Goal: Task Accomplishment & Management: Manage account settings

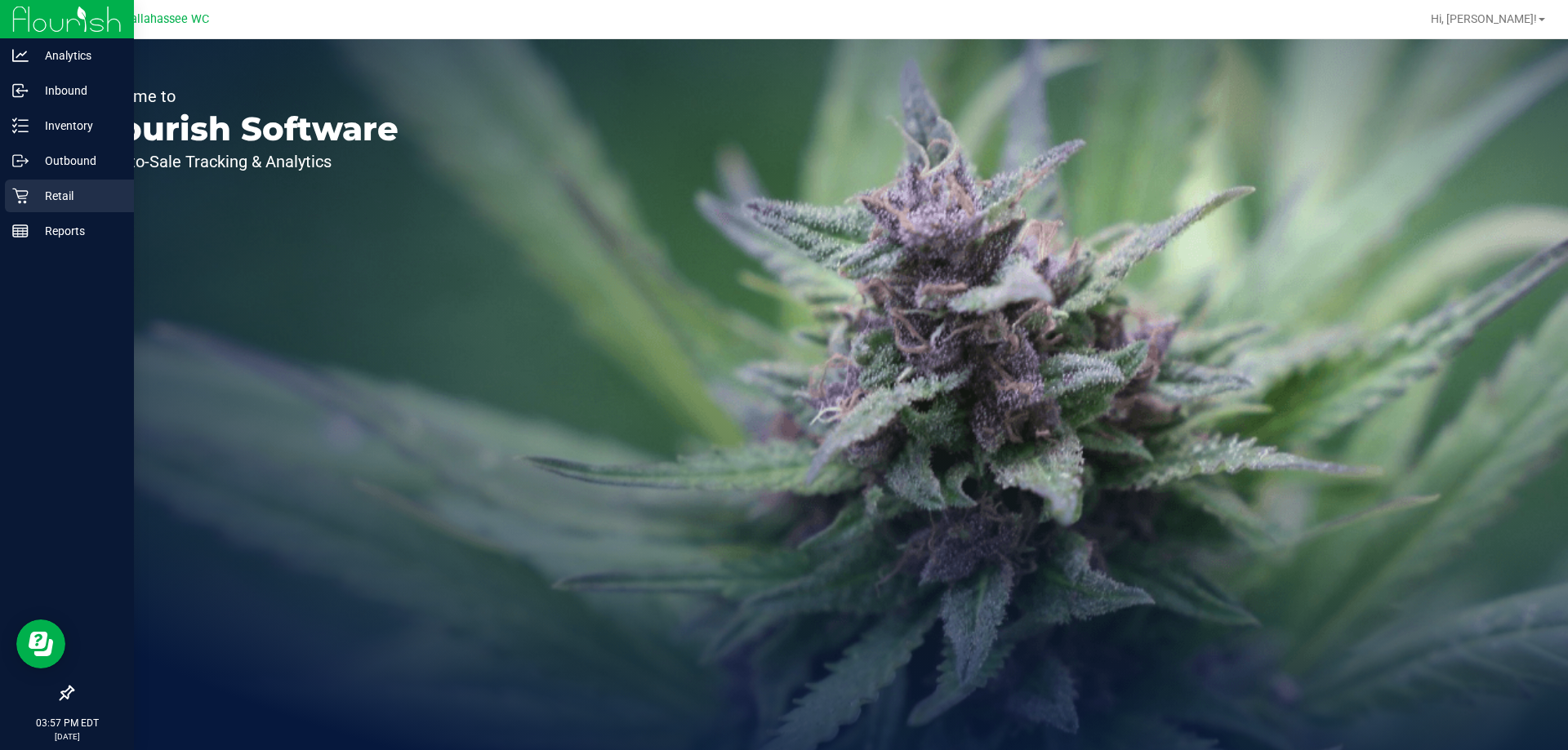
click at [12, 193] on icon at bounding box center [21, 196] width 17 height 17
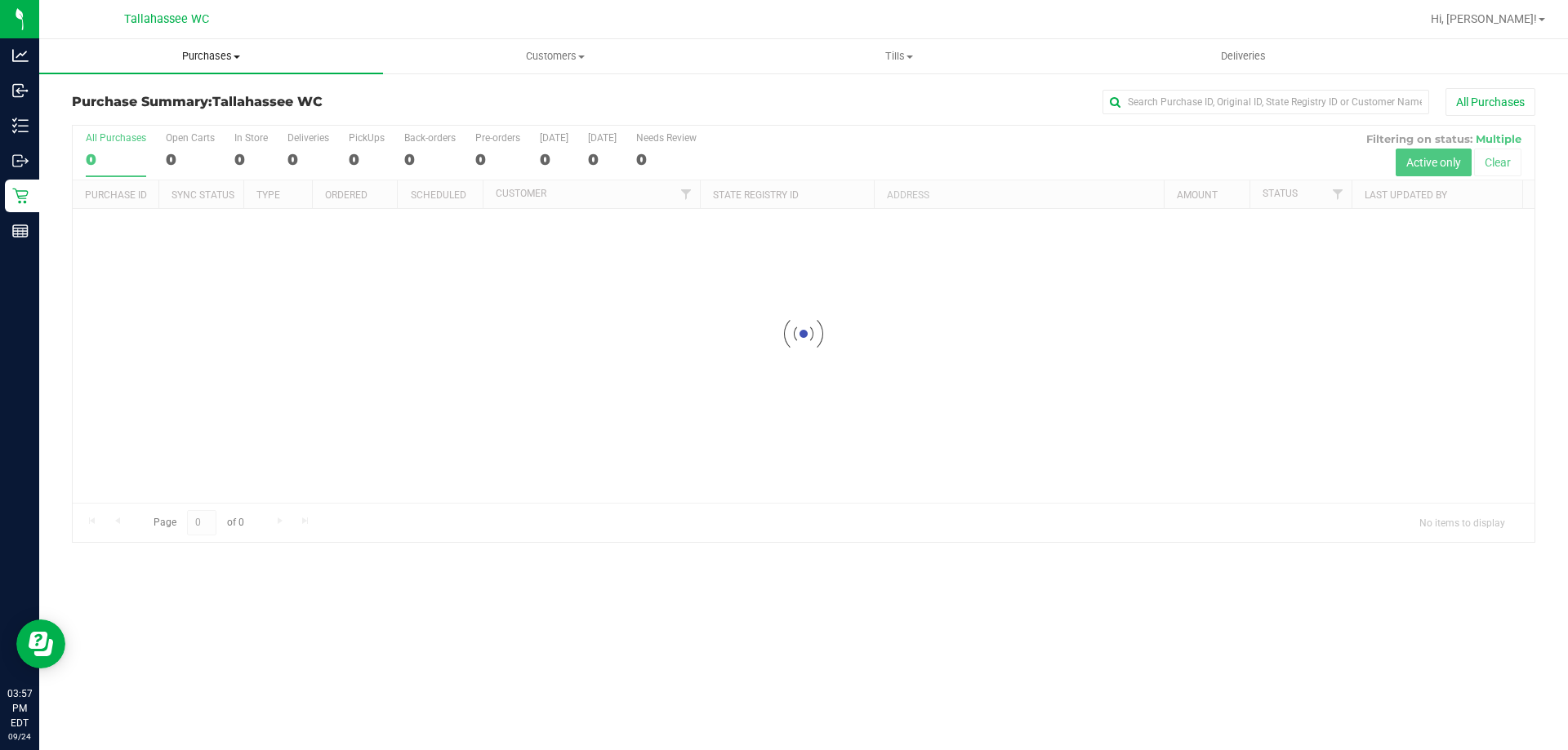
click at [217, 57] on span "Purchases" at bounding box center [211, 56] width 344 height 15
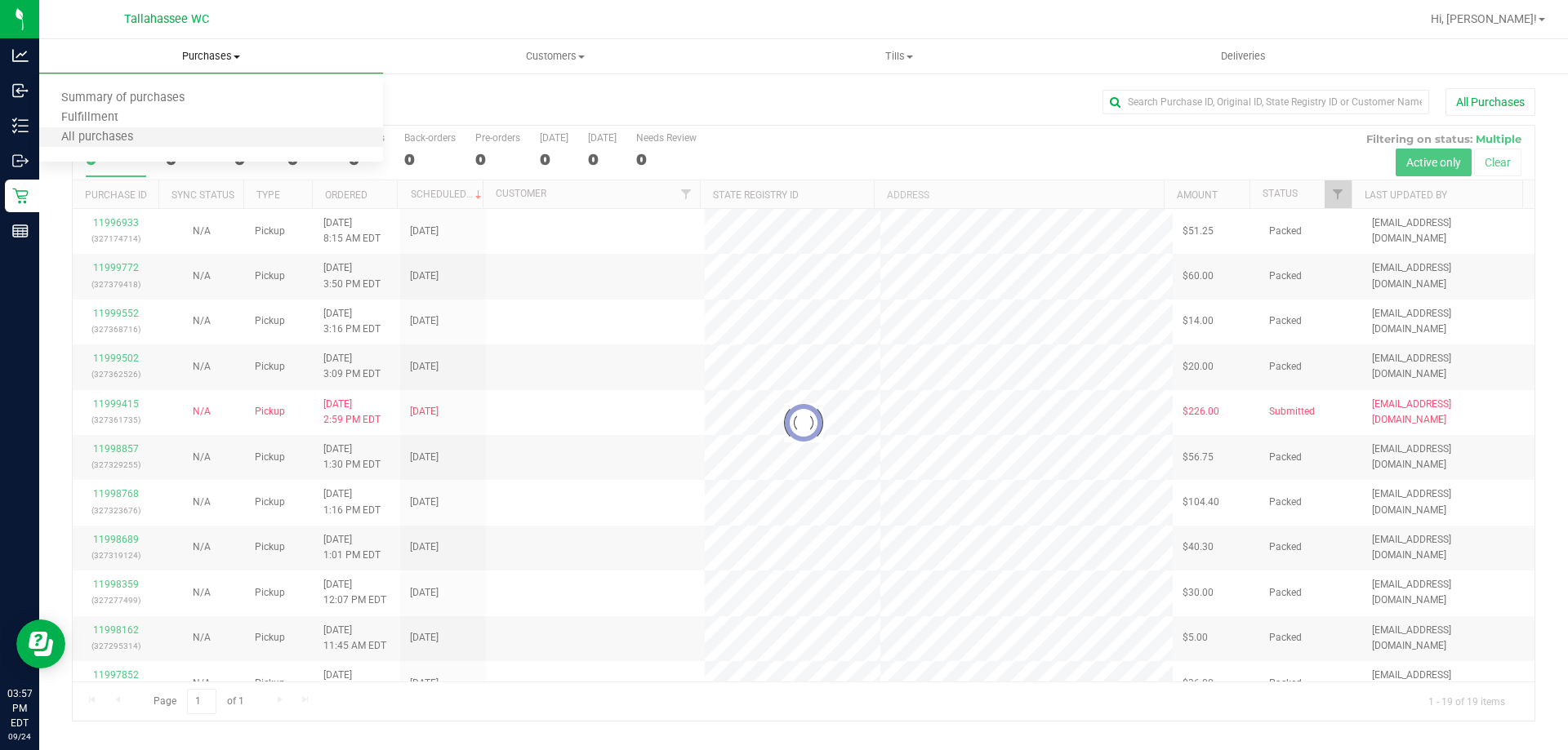
click at [194, 130] on li "All purchases" at bounding box center [211, 138] width 344 height 20
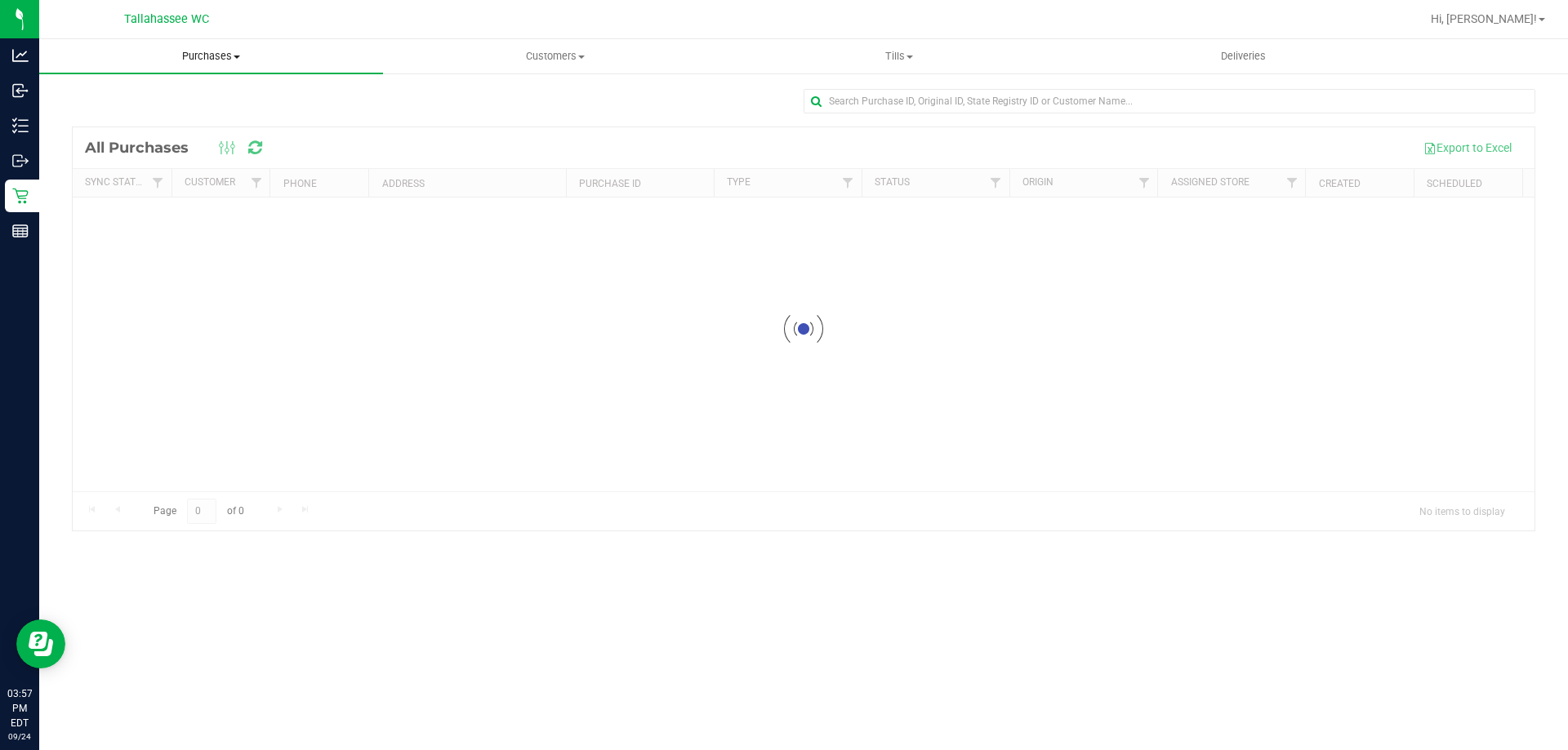
click at [212, 50] on span "Purchases" at bounding box center [211, 56] width 344 height 15
click at [124, 115] on span "Fulfillment" at bounding box center [90, 118] width 101 height 14
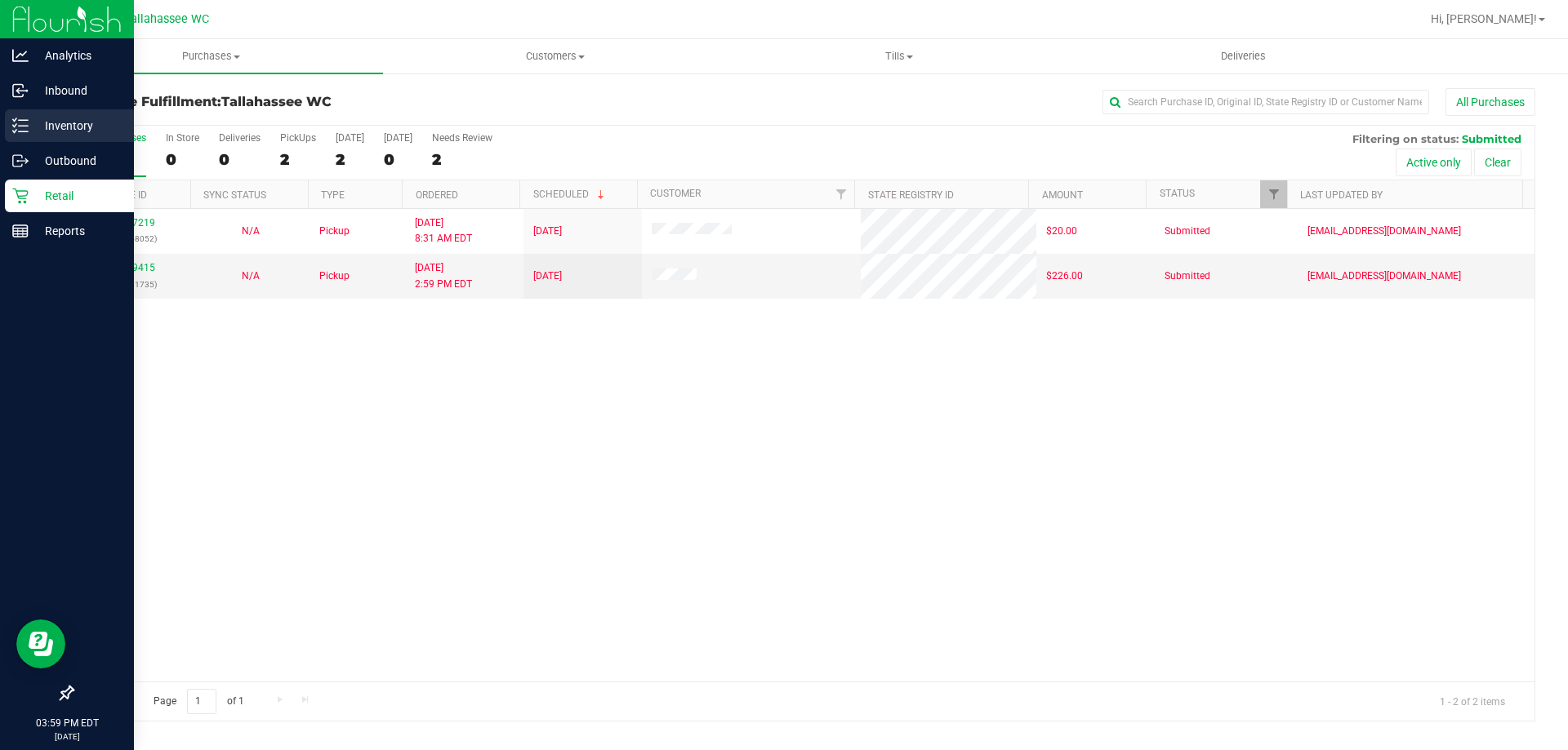
click at [8, 133] on div "Inventory" at bounding box center [70, 125] width 129 height 32
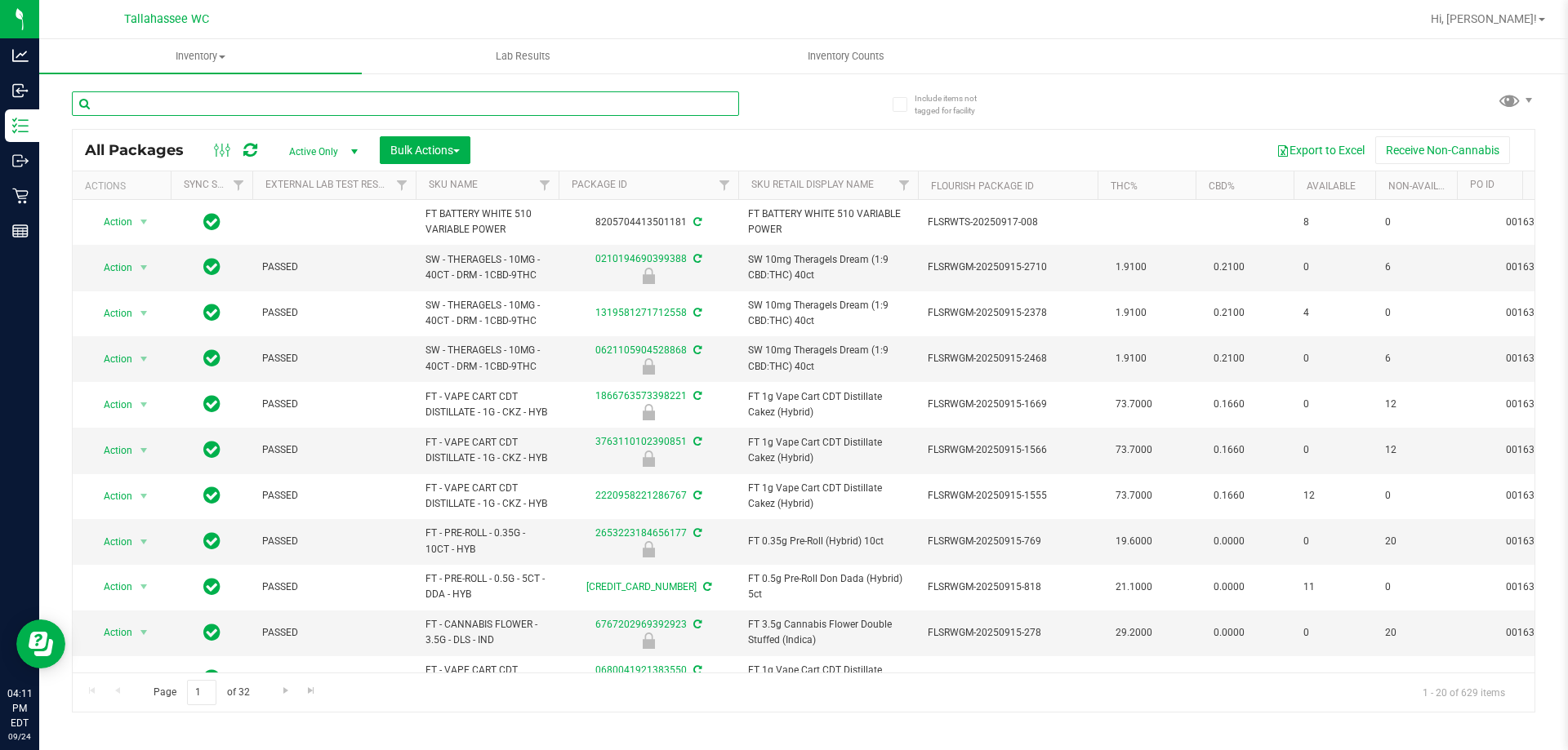
click at [144, 94] on input "text" at bounding box center [405, 104] width 667 height 25
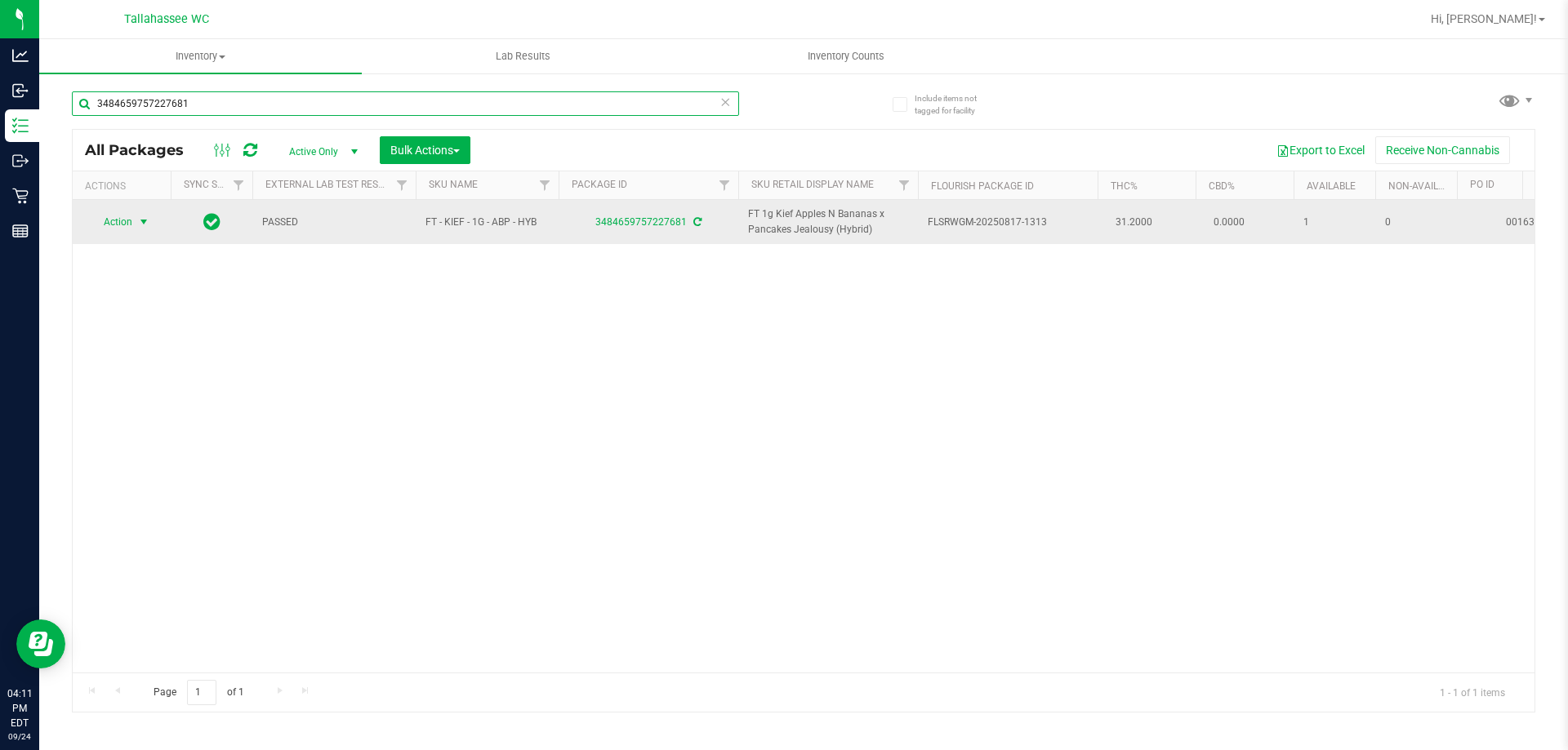
type input "3484659757227681"
click at [128, 222] on span "Action" at bounding box center [110, 222] width 44 height 23
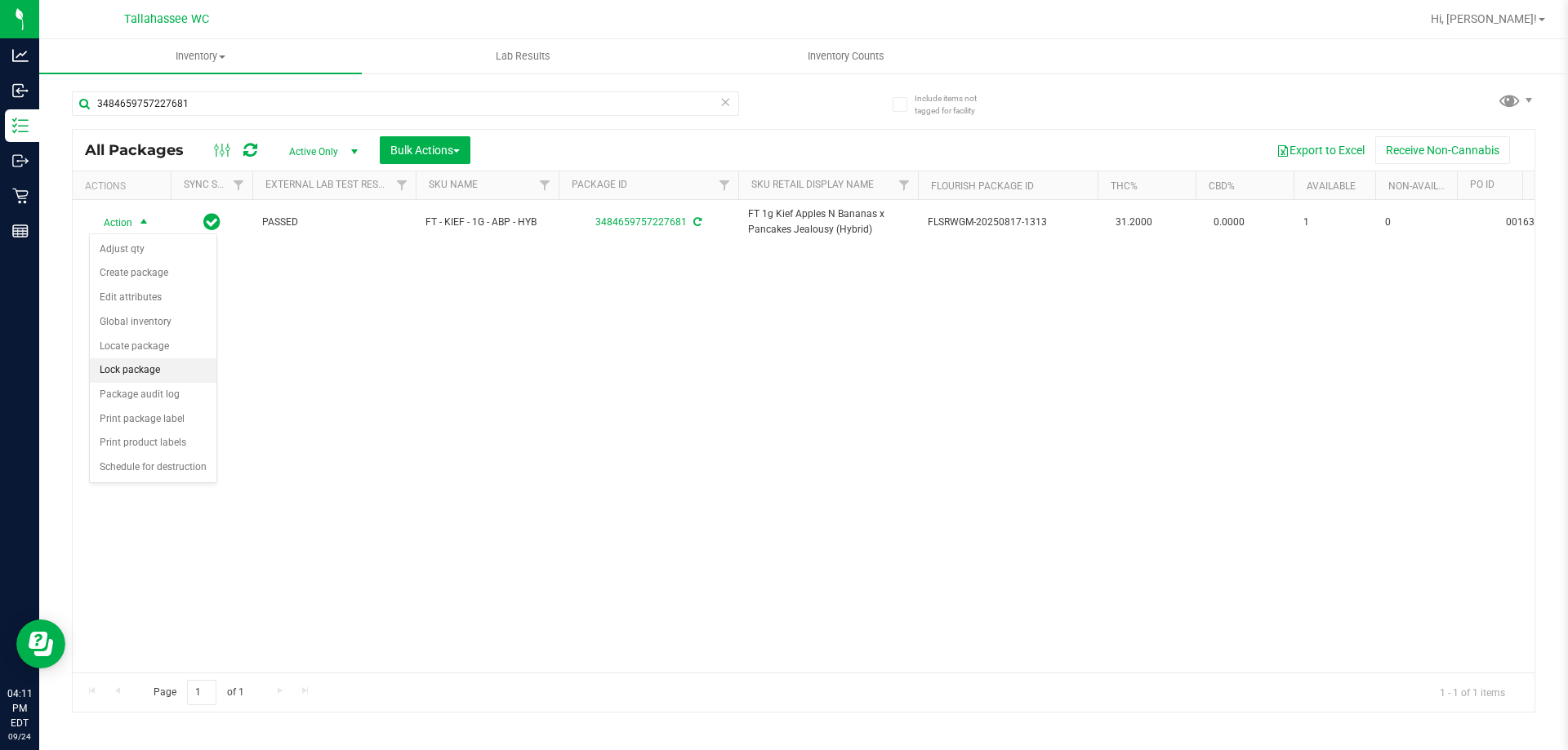
click at [157, 367] on li "Lock package" at bounding box center [152, 371] width 127 height 25
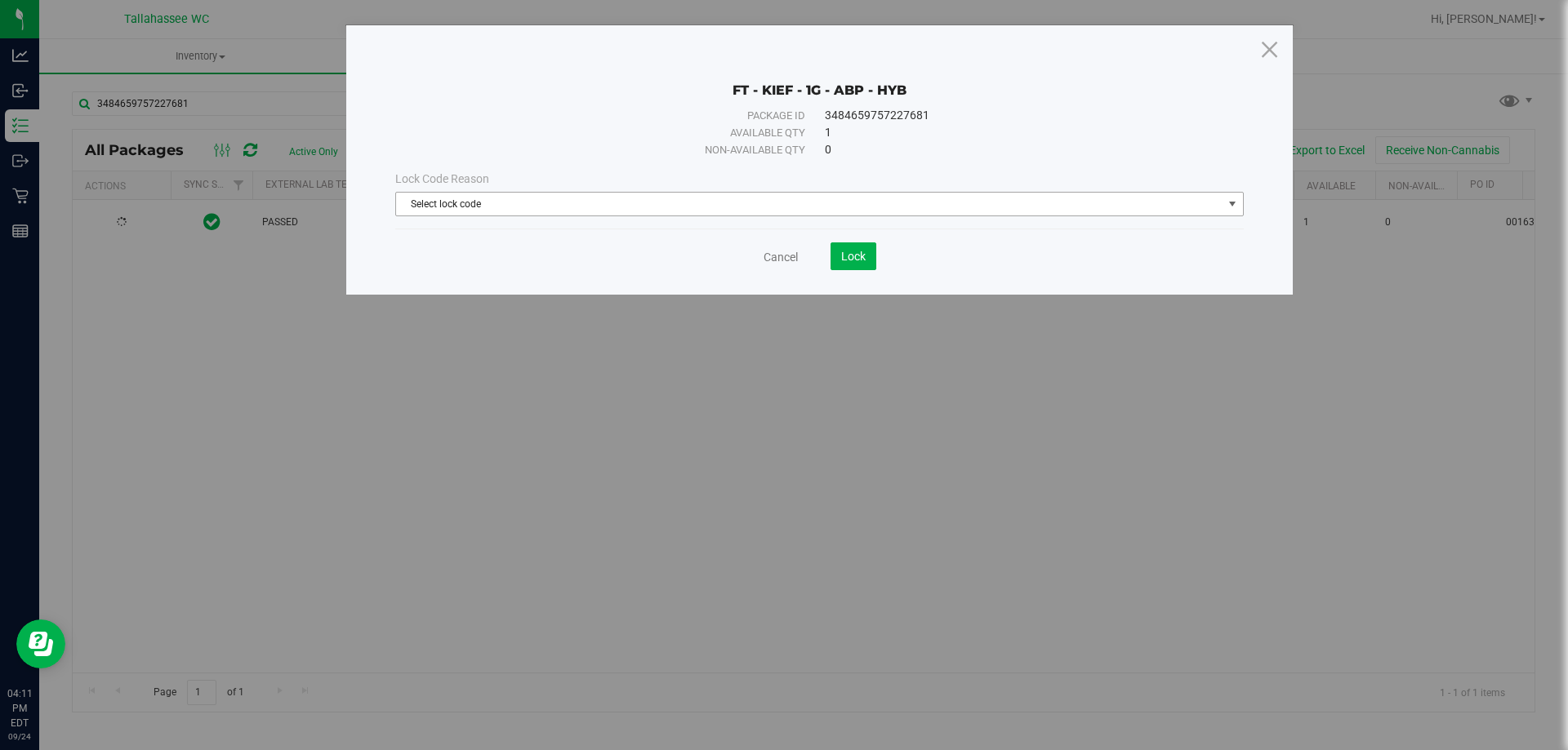
click at [486, 201] on span "Select lock code" at bounding box center [809, 205] width 826 height 23
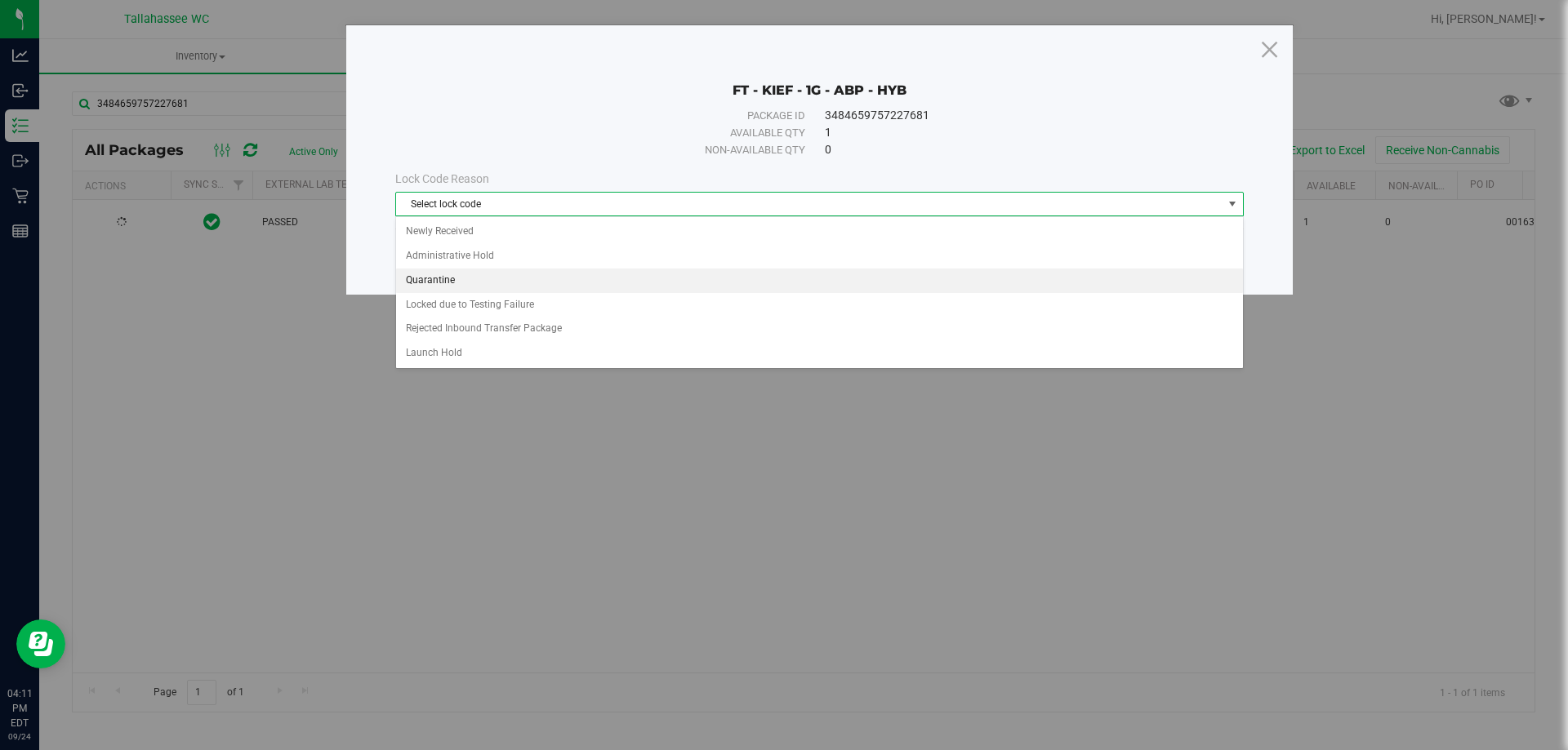
click at [481, 271] on li "Quarantine" at bounding box center [820, 281] width 847 height 25
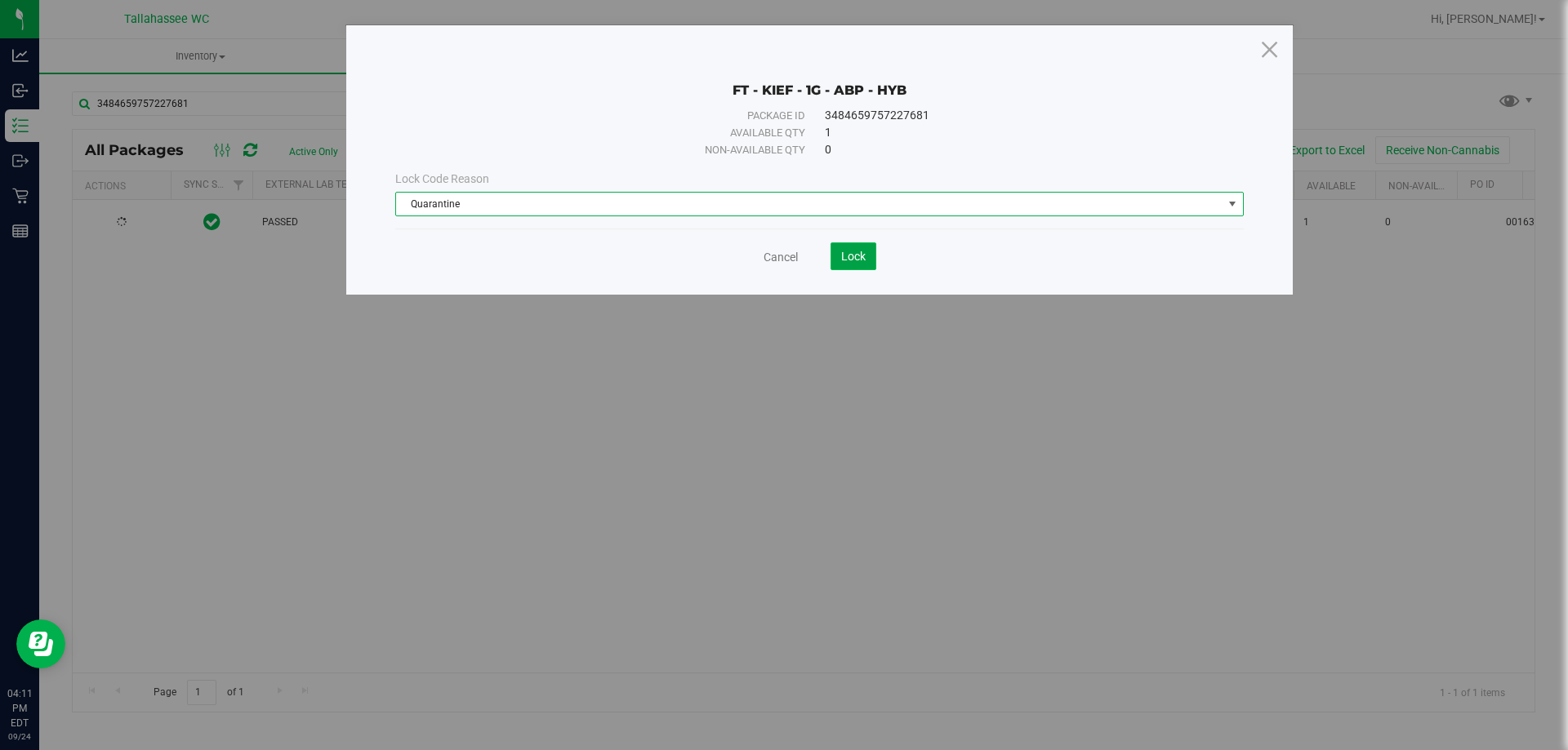
click at [866, 248] on button "Lock" at bounding box center [853, 256] width 46 height 27
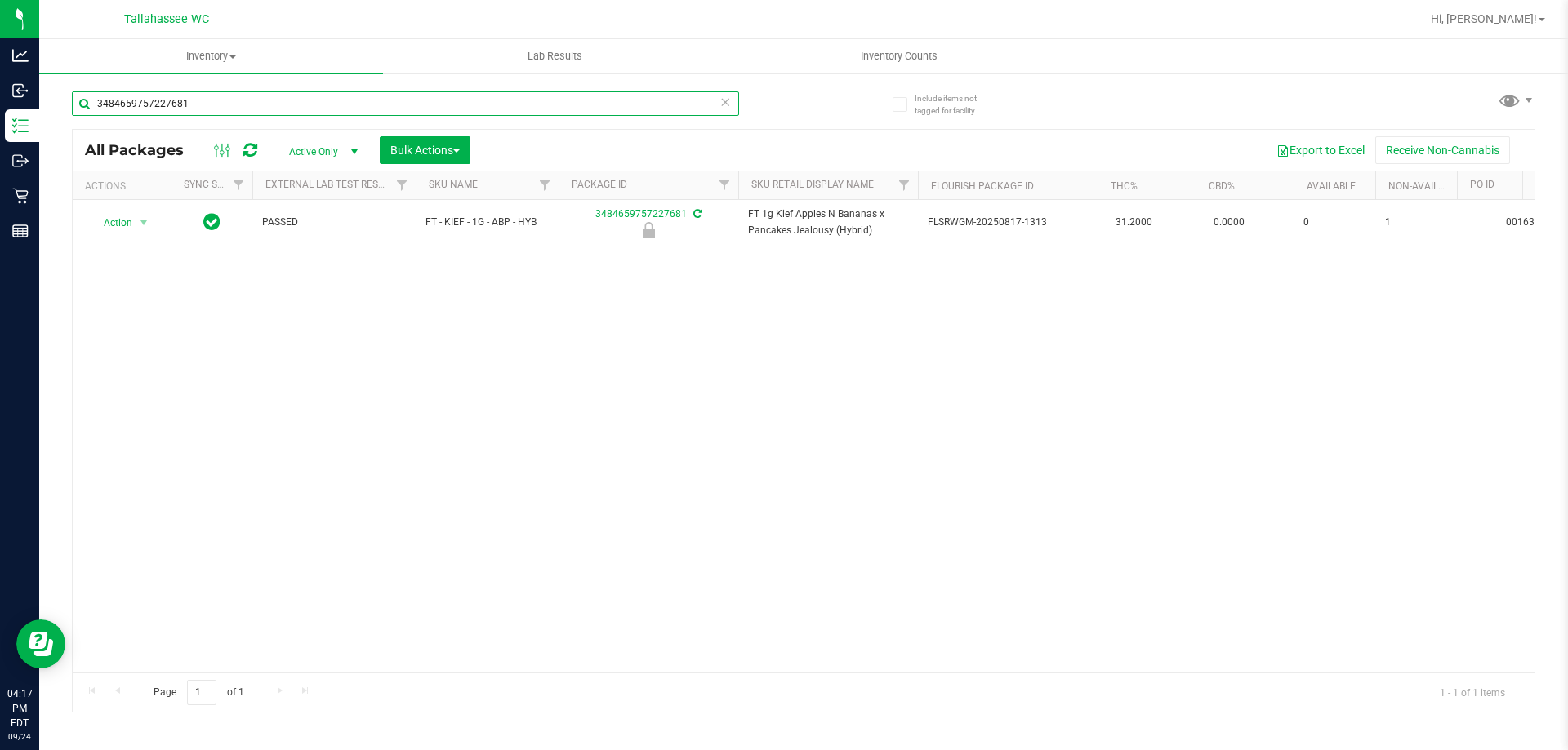
click at [266, 110] on input "3484659757227681" at bounding box center [405, 104] width 667 height 25
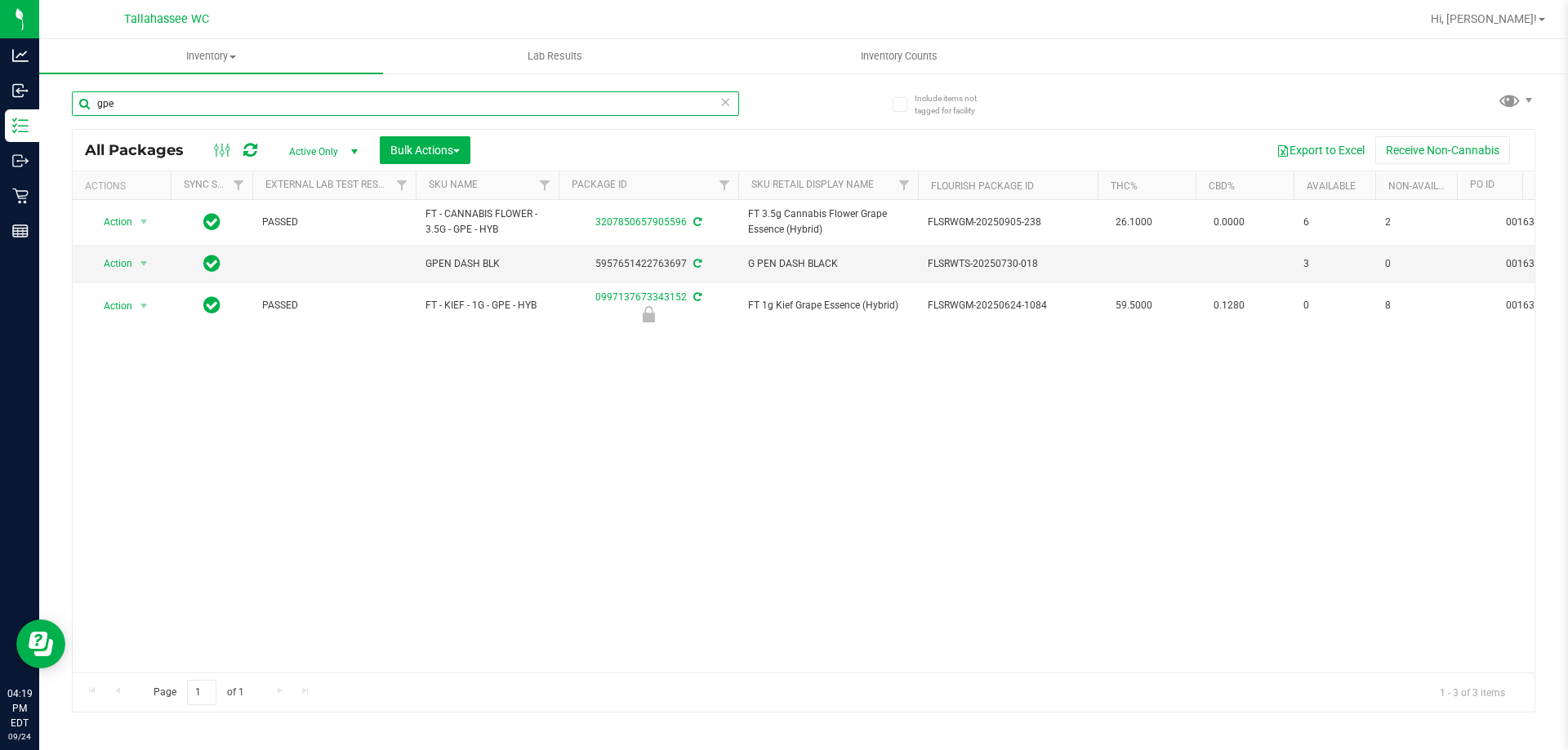
click at [145, 96] on input "gpe" at bounding box center [405, 104] width 667 height 25
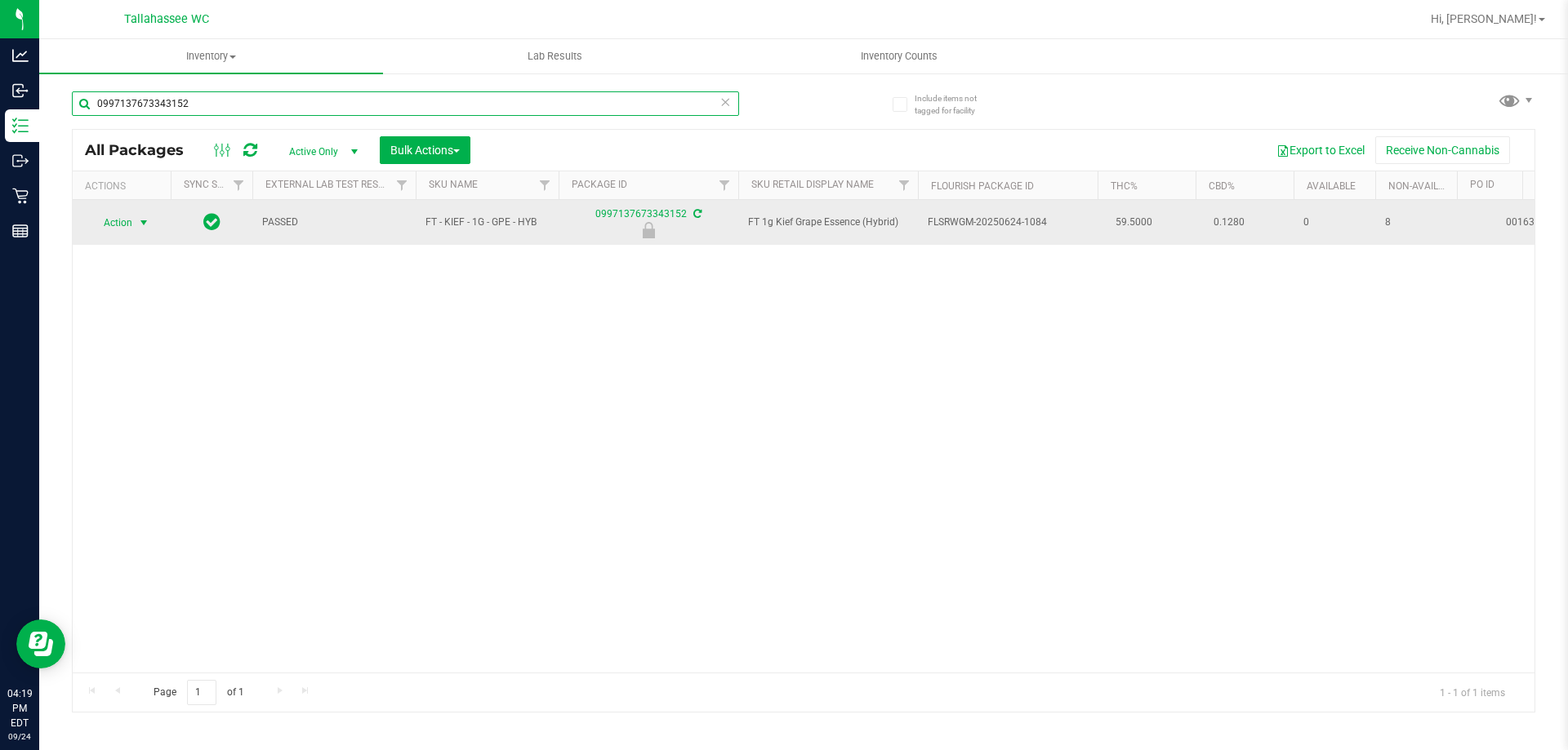
type input "0997137673343152"
click at [128, 223] on span "Action" at bounding box center [110, 223] width 44 height 23
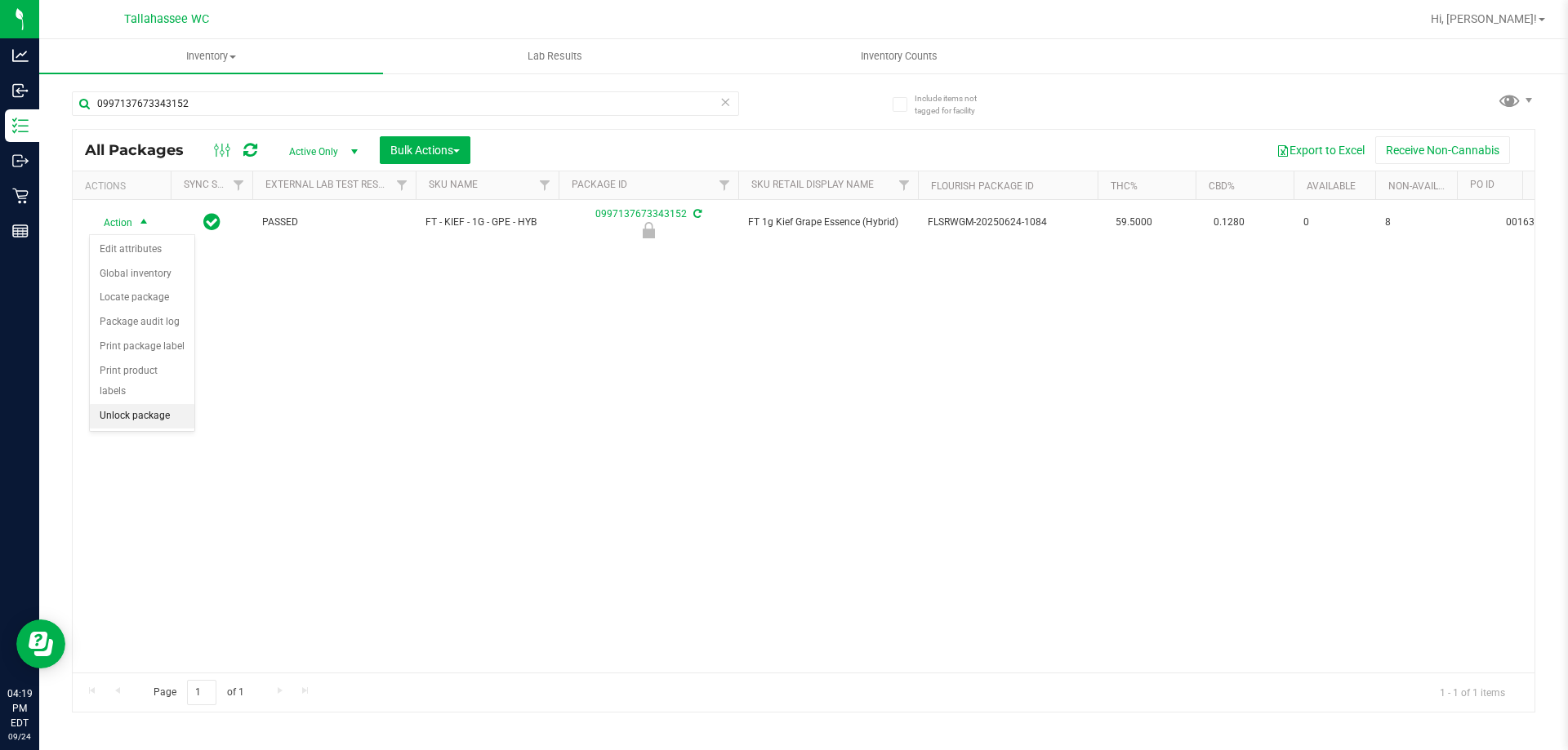
click at [128, 404] on li "Unlock package" at bounding box center [142, 417] width 104 height 25
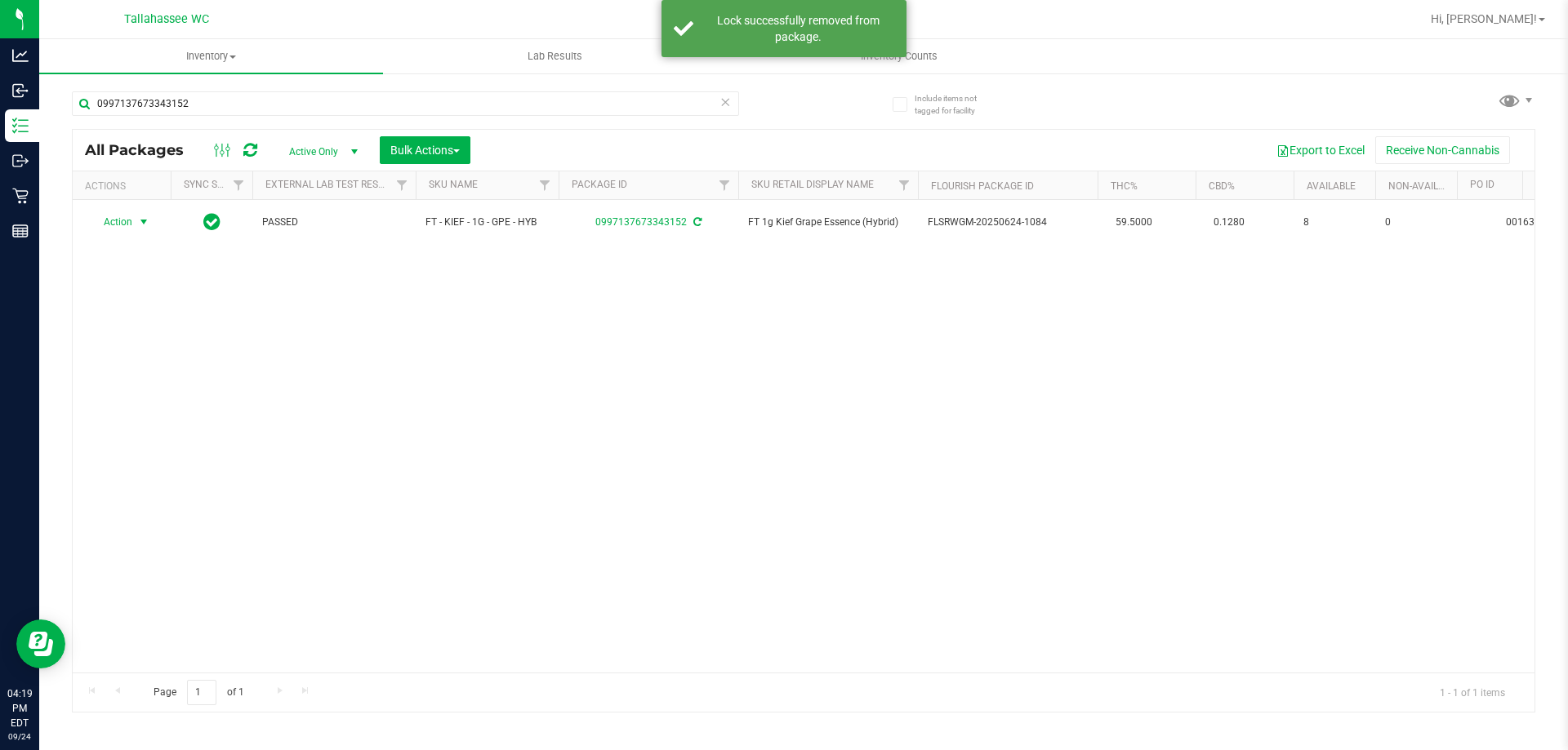
click at [137, 218] on span "select" at bounding box center [144, 222] width 21 height 23
click at [184, 409] on li "Print package label" at bounding box center [152, 416] width 127 height 25
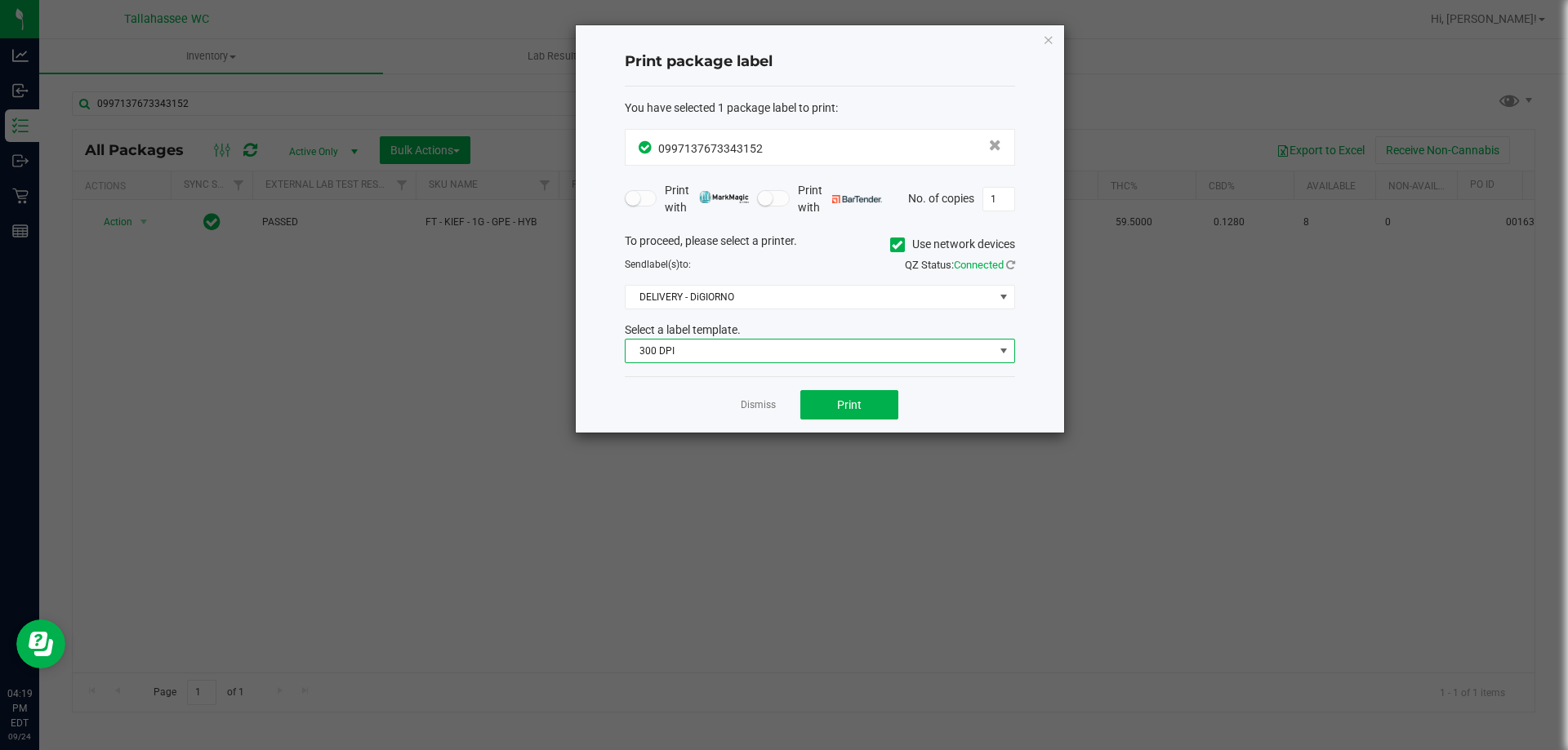
click at [820, 361] on span "300 DPI" at bounding box center [810, 351] width 368 height 23
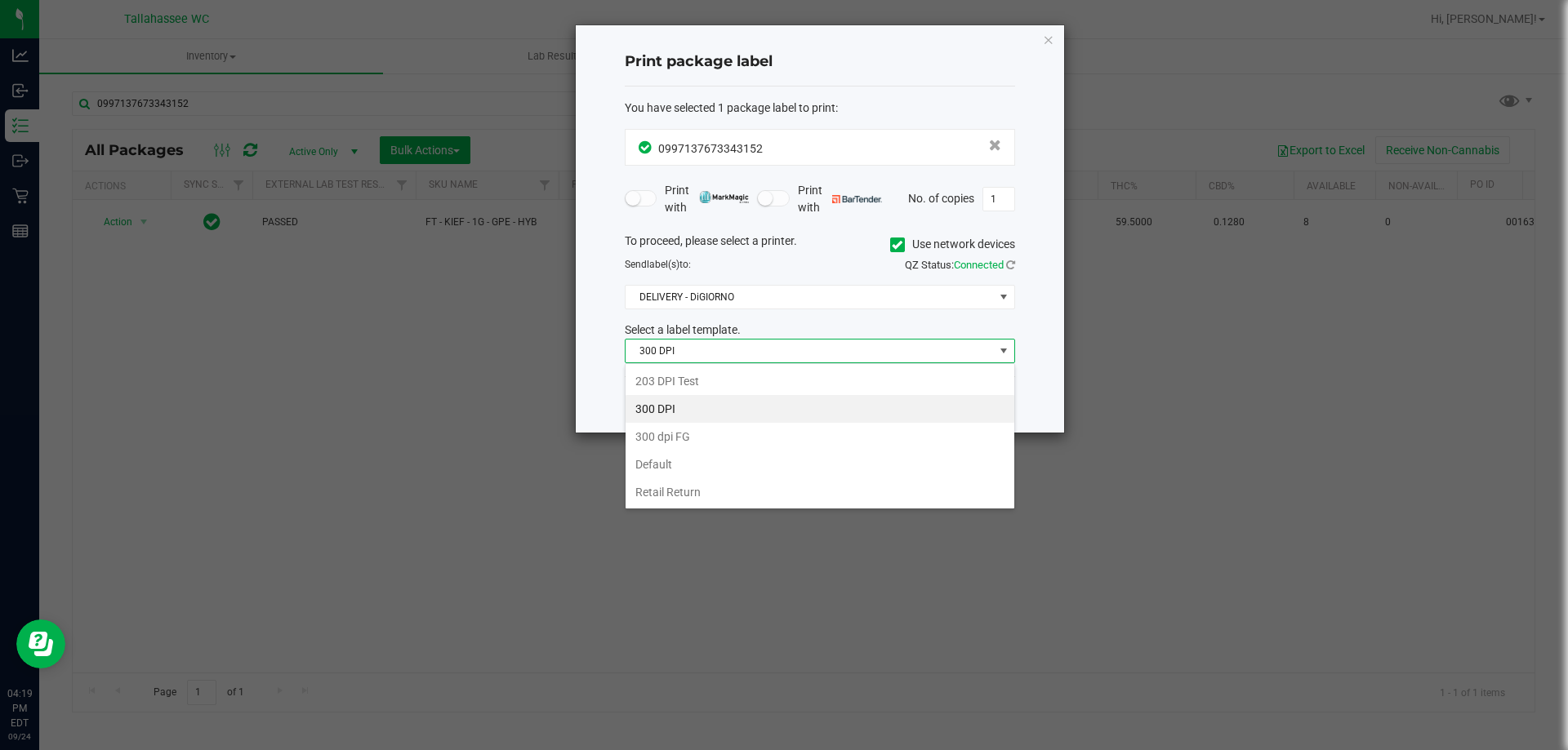
scroll to position [25, 390]
click at [731, 386] on li "203 DPI Test" at bounding box center [820, 380] width 389 height 27
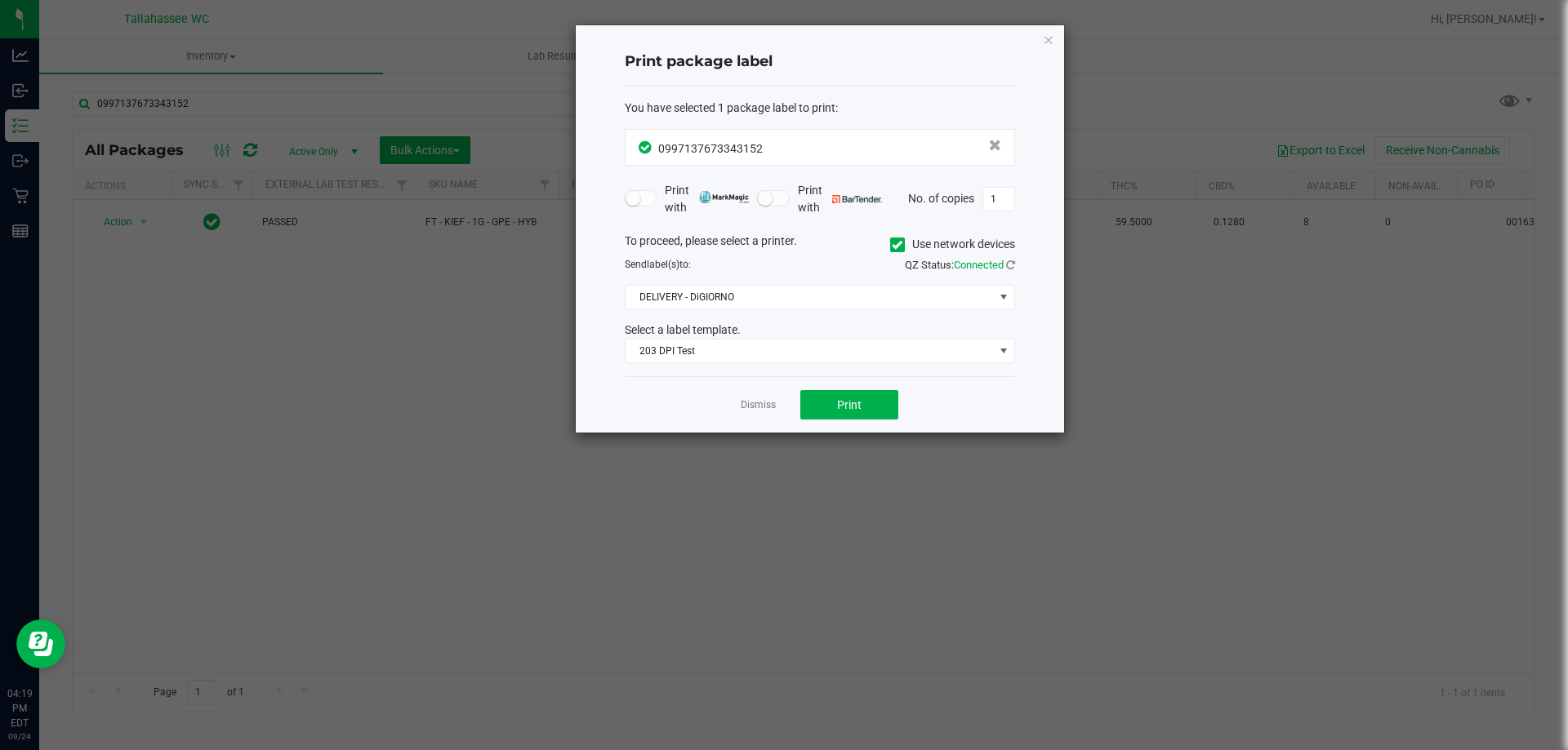
click at [860, 385] on div "Dismiss Print" at bounding box center [820, 404] width 390 height 56
click at [856, 395] on button "Print" at bounding box center [849, 404] width 98 height 29
click at [753, 404] on link "Dismiss" at bounding box center [758, 405] width 35 height 14
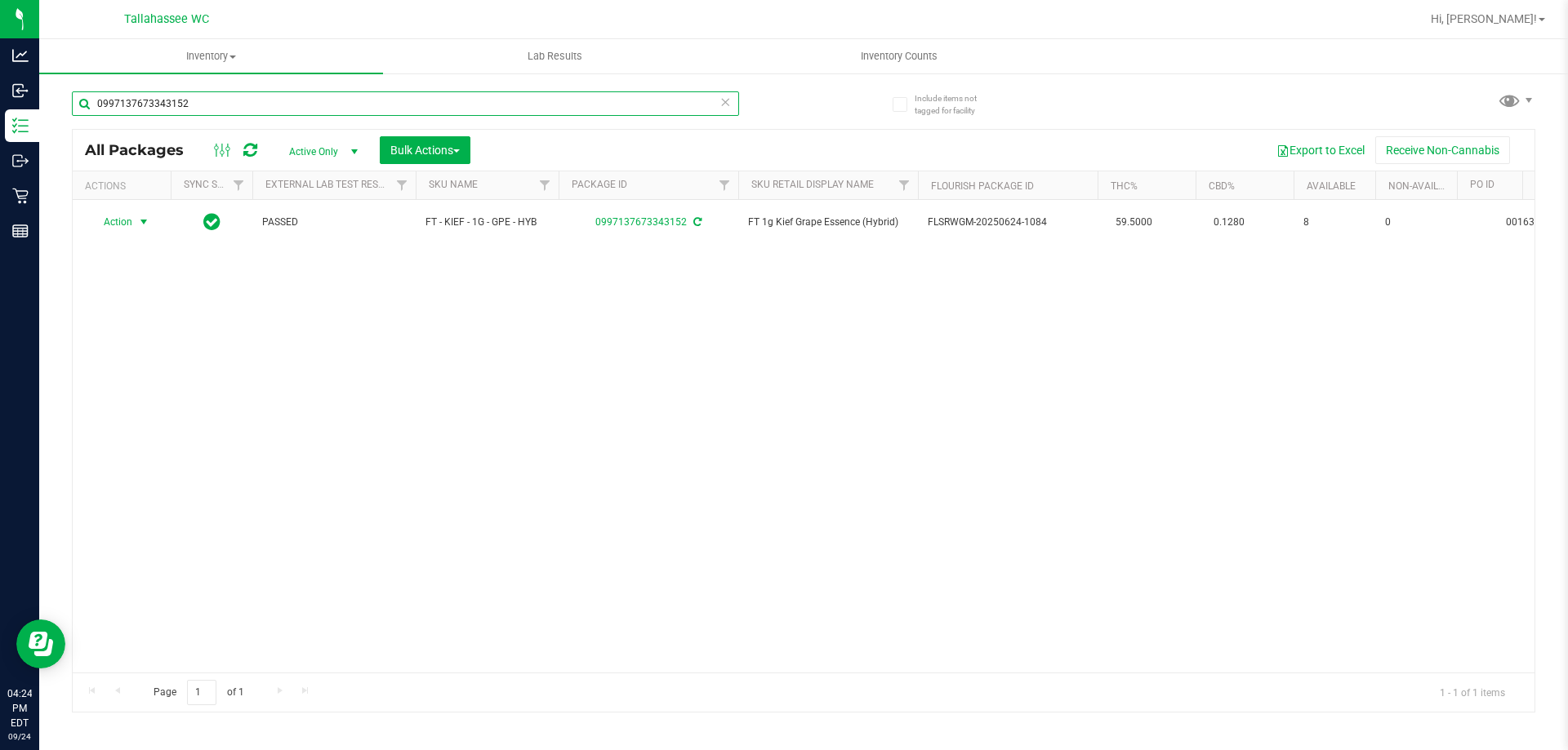
click at [208, 110] on input "0997137673343152" at bounding box center [405, 104] width 667 height 25
click at [208, 109] on input "0997137673343152" at bounding box center [405, 104] width 667 height 25
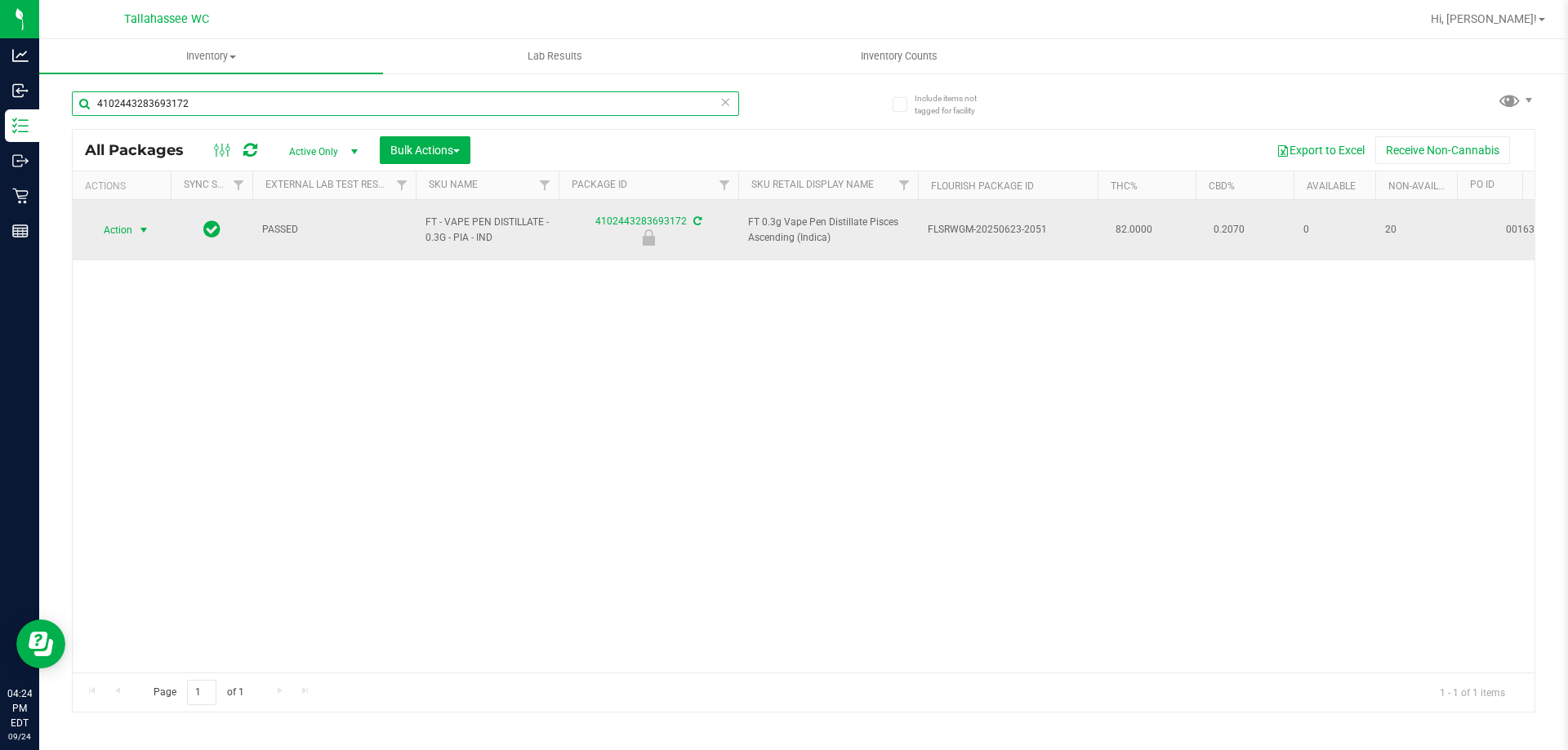
type input "4102443283693172"
click at [135, 224] on span "select" at bounding box center [144, 230] width 21 height 23
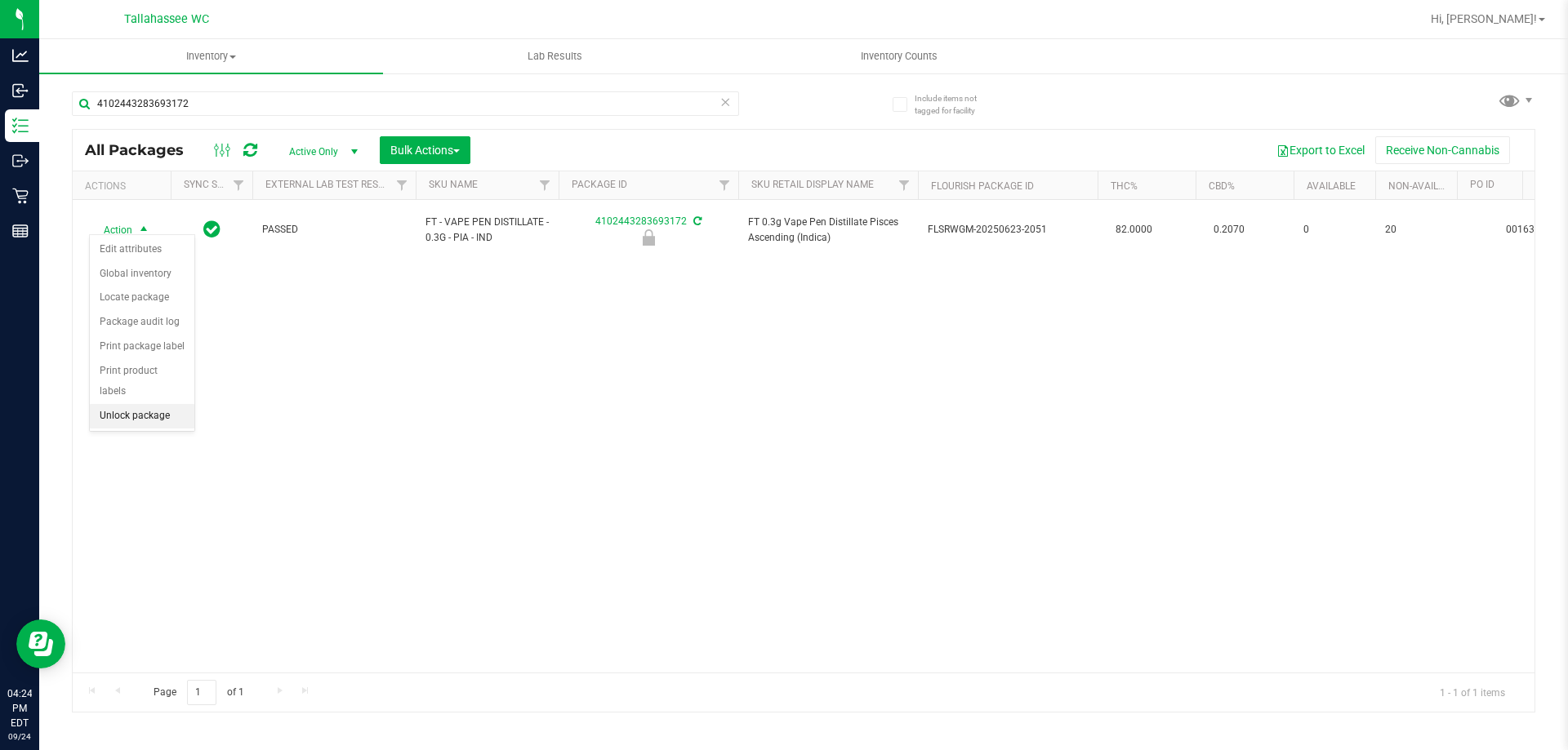
click at [141, 404] on li "Unlock package" at bounding box center [142, 417] width 104 height 25
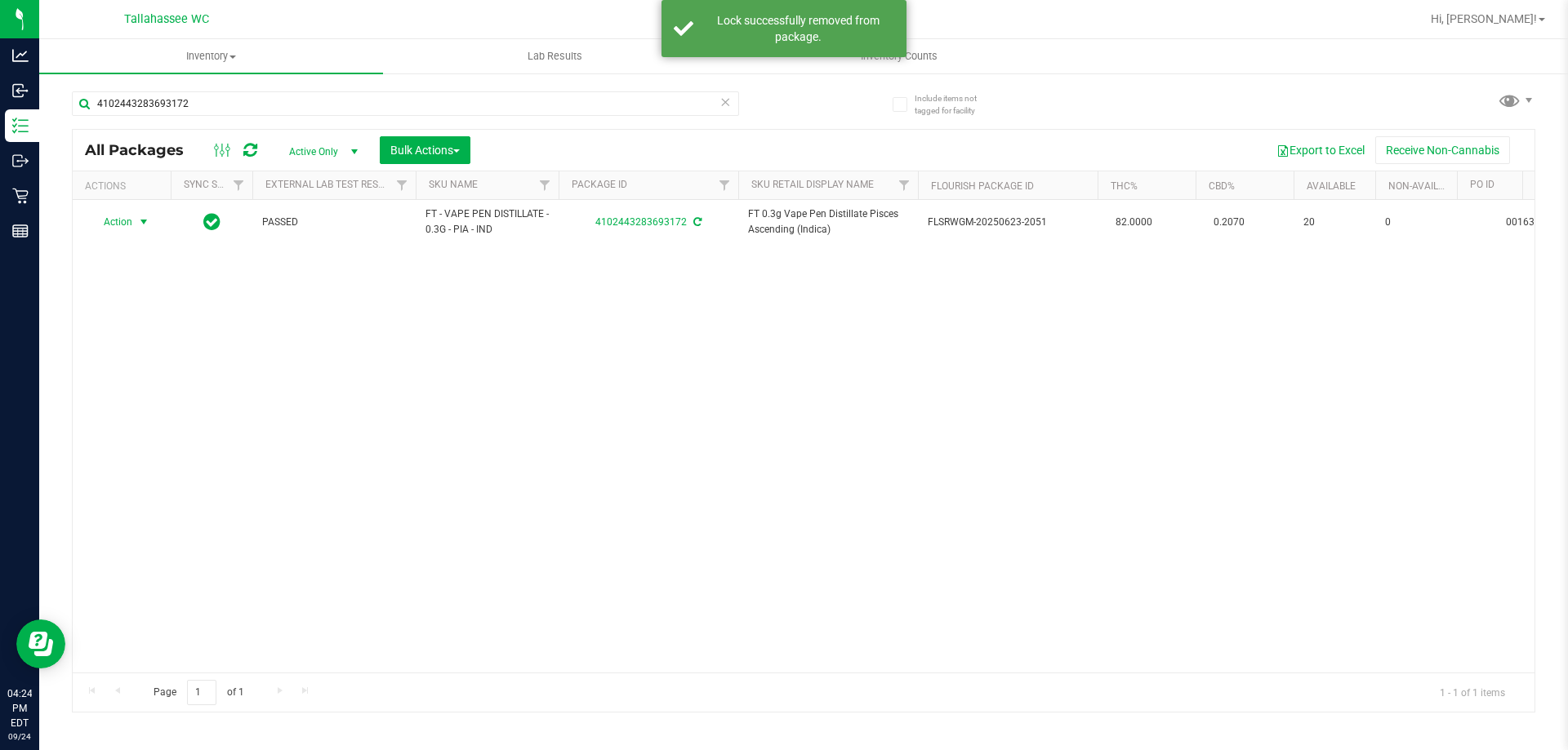
click at [140, 217] on span "select" at bounding box center [144, 222] width 13 height 13
click at [161, 422] on li "Print package label" at bounding box center [152, 420] width 127 height 25
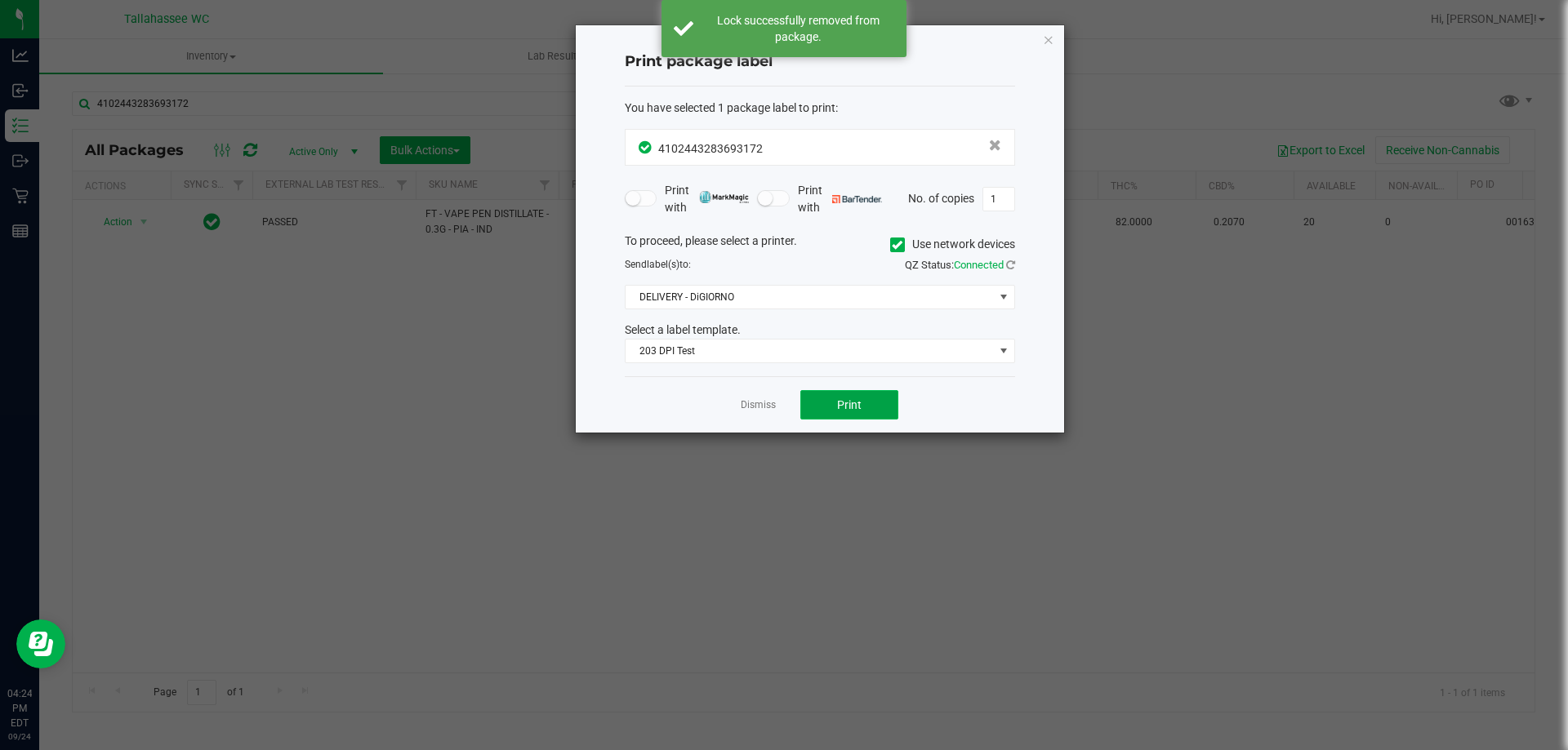
click at [858, 404] on span "Print" at bounding box center [849, 405] width 25 height 13
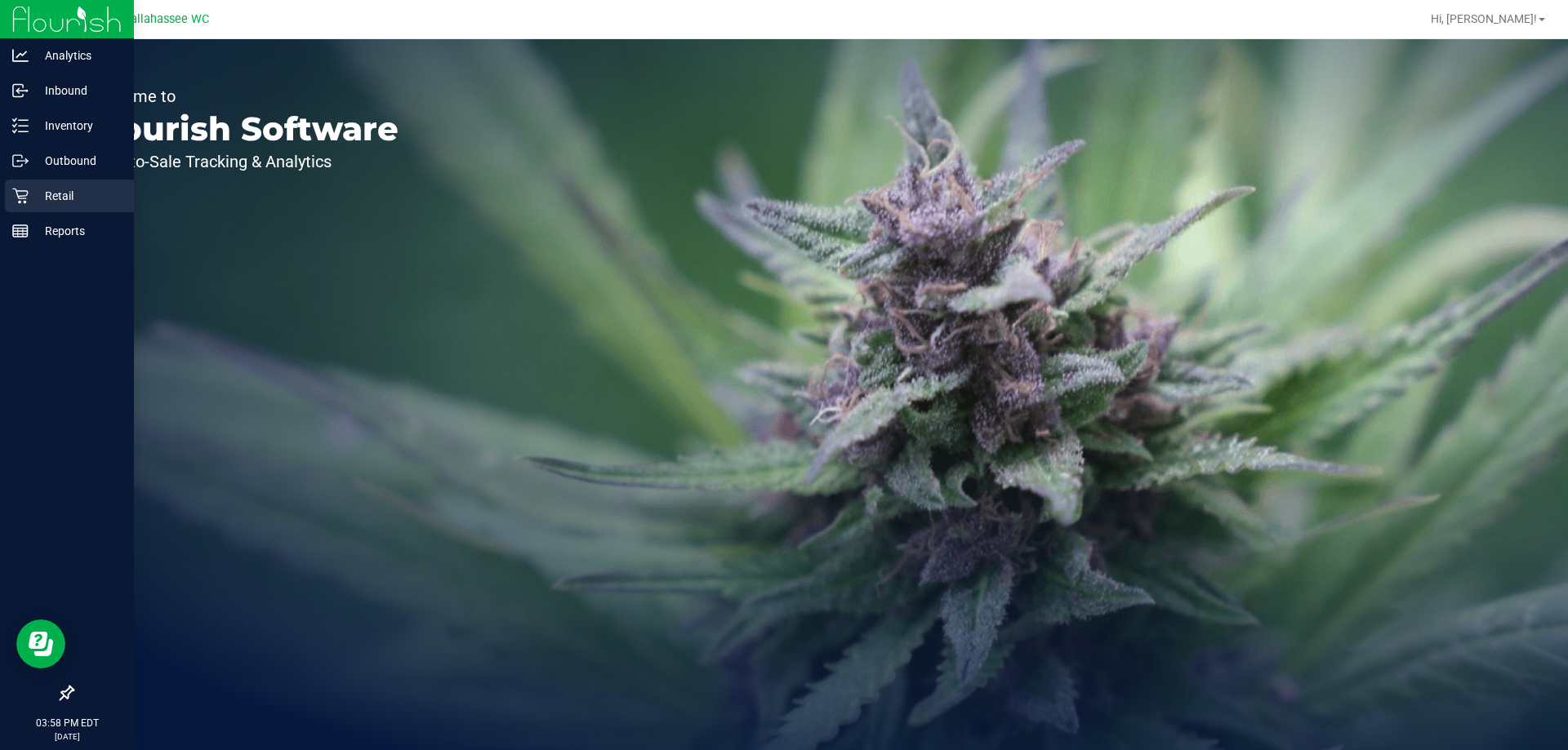
click at [53, 185] on div "Retail" at bounding box center [70, 196] width 129 height 32
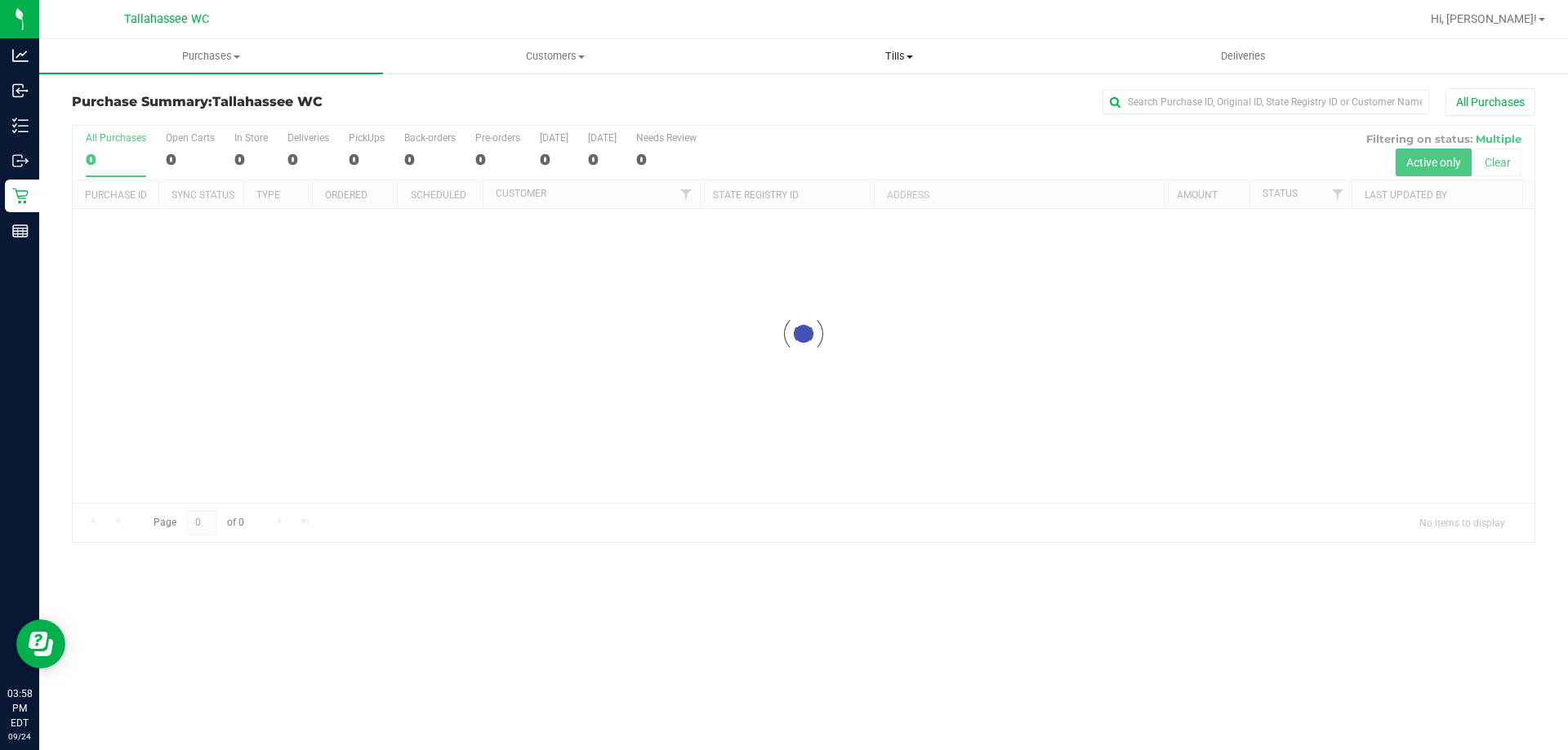
click at [894, 61] on span "Tills" at bounding box center [898, 56] width 342 height 15
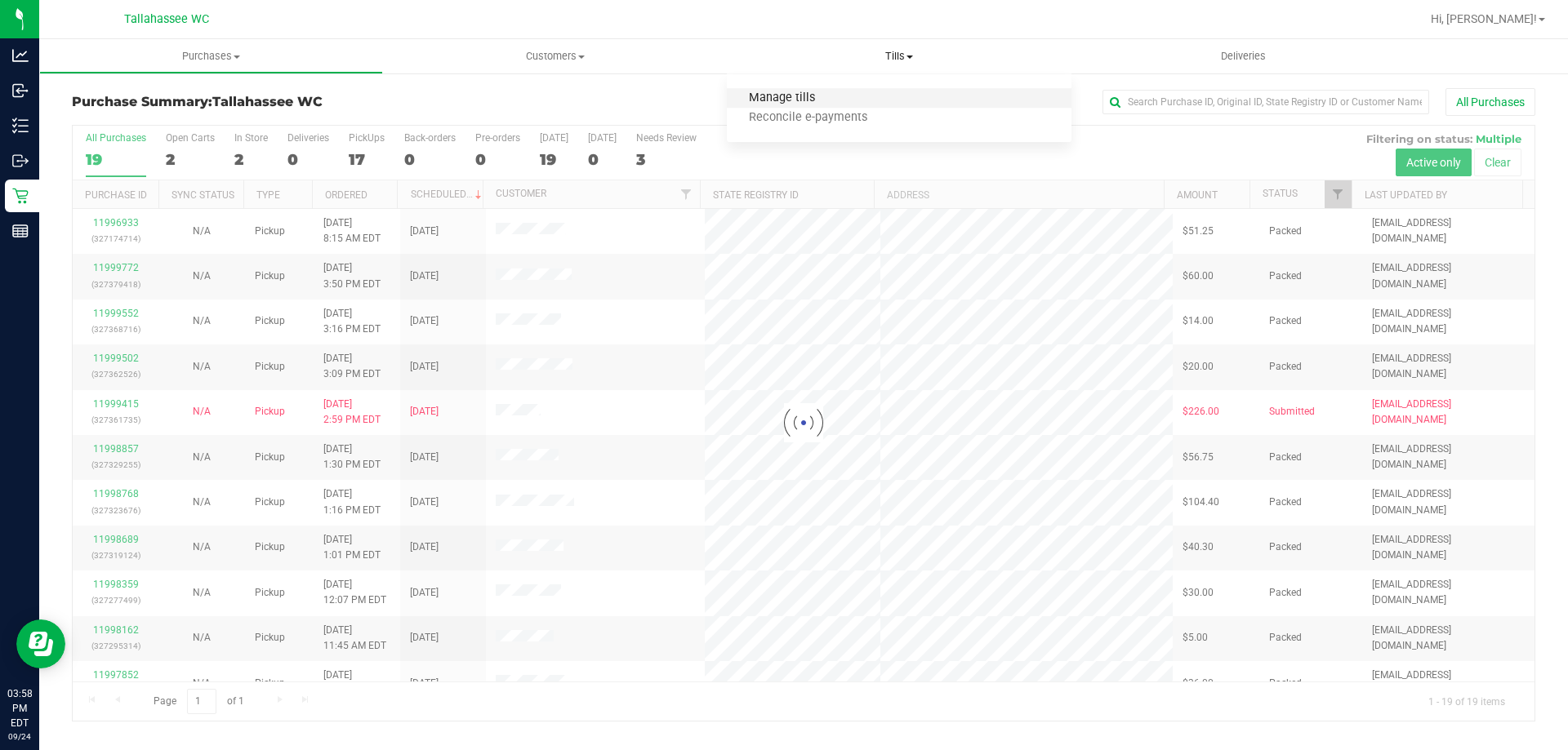
click at [808, 99] on span "Manage tills" at bounding box center [782, 98] width 110 height 14
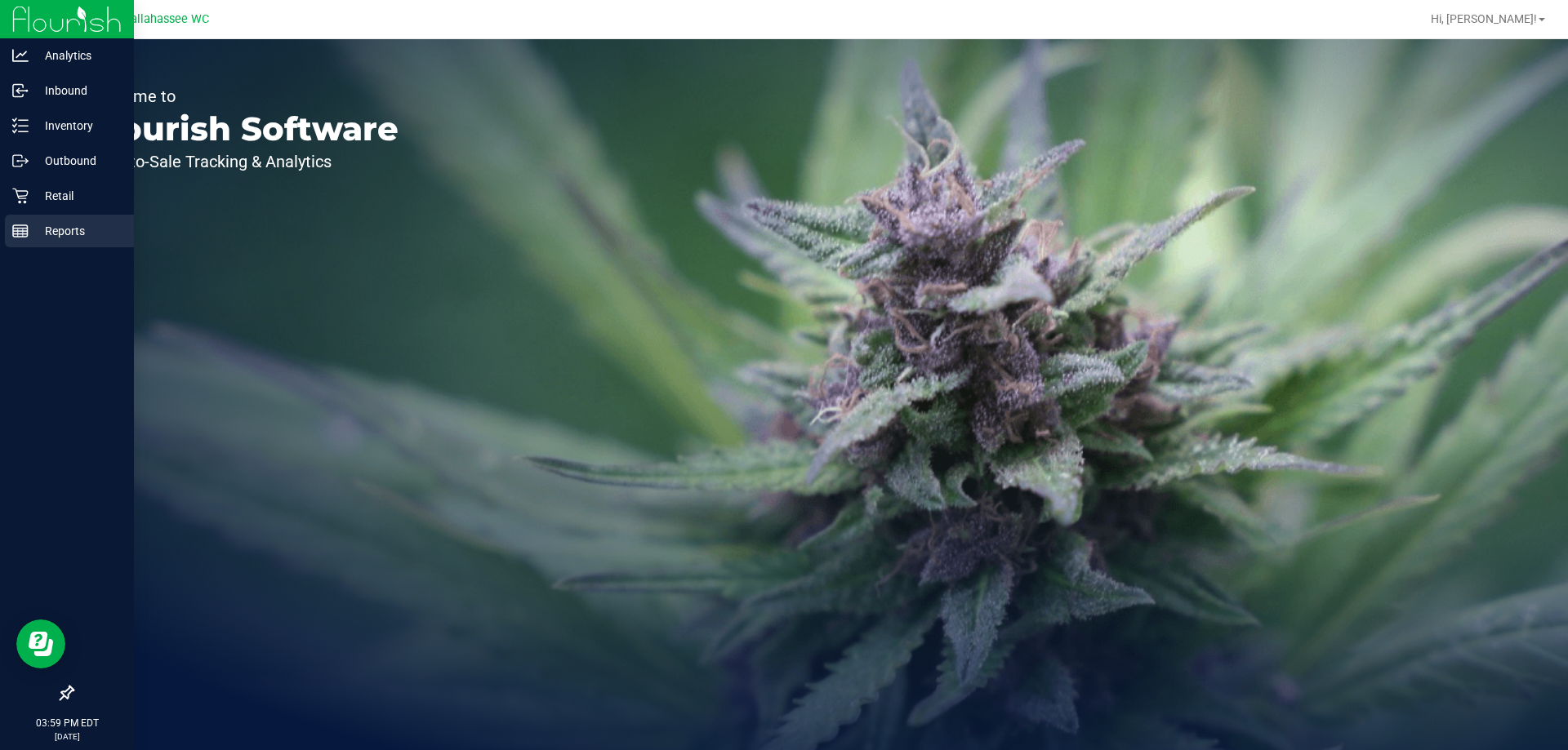
click at [65, 220] on div "Reports" at bounding box center [70, 230] width 129 height 32
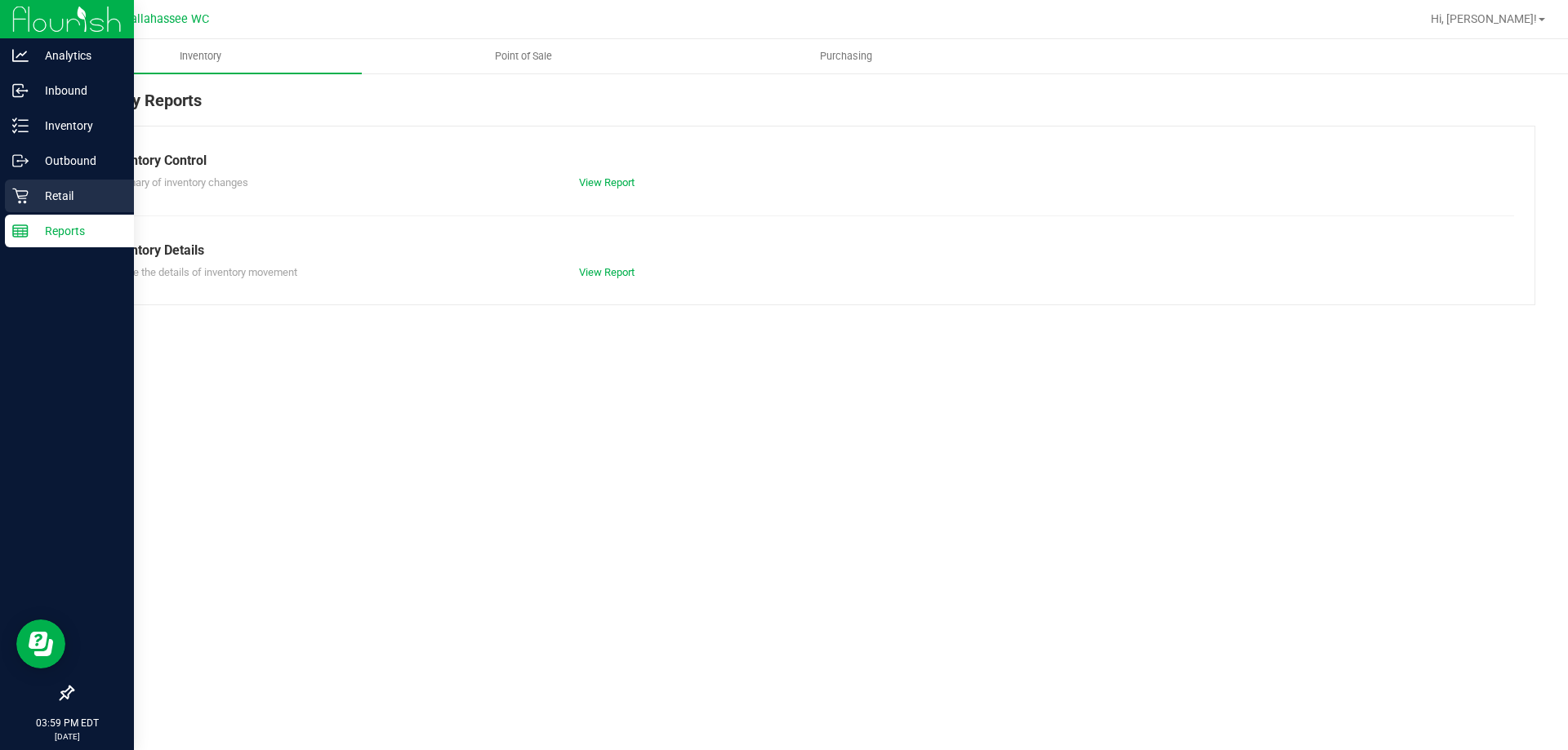
click at [25, 196] on icon at bounding box center [20, 196] width 16 height 16
